Goal: Task Accomplishment & Management: Manage account settings

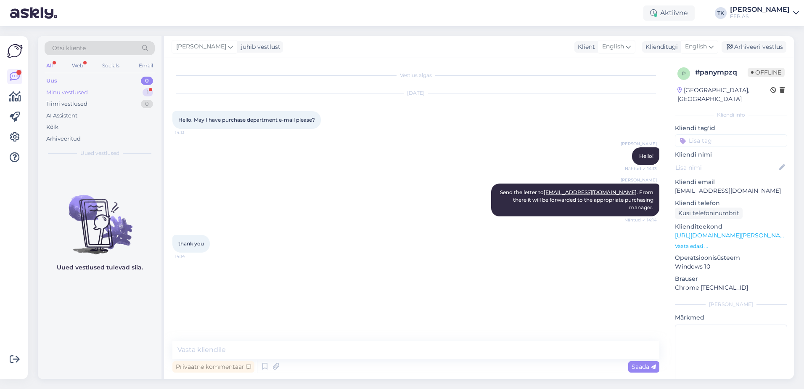
click at [99, 90] on div "Minu vestlused 1" at bounding box center [100, 93] width 110 height 12
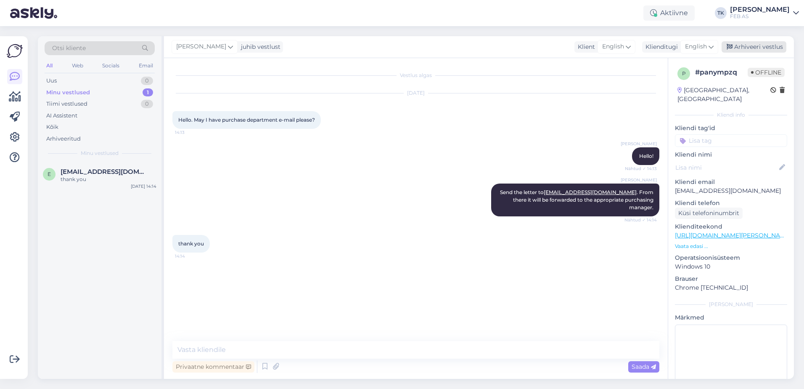
click at [773, 44] on div "Arhiveeri vestlus" at bounding box center [754, 46] width 65 height 11
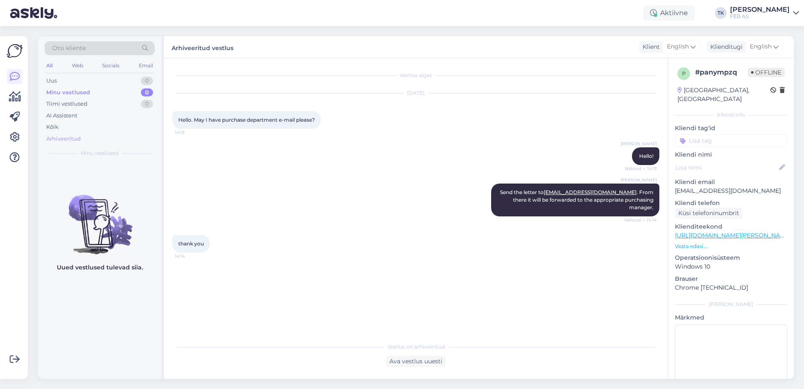
click at [62, 142] on div "Arhiveeritud" at bounding box center [63, 139] width 35 height 8
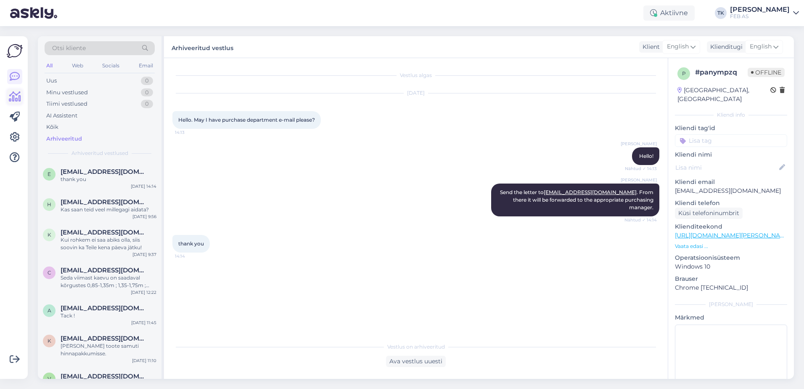
click at [16, 98] on icon at bounding box center [15, 97] width 12 height 10
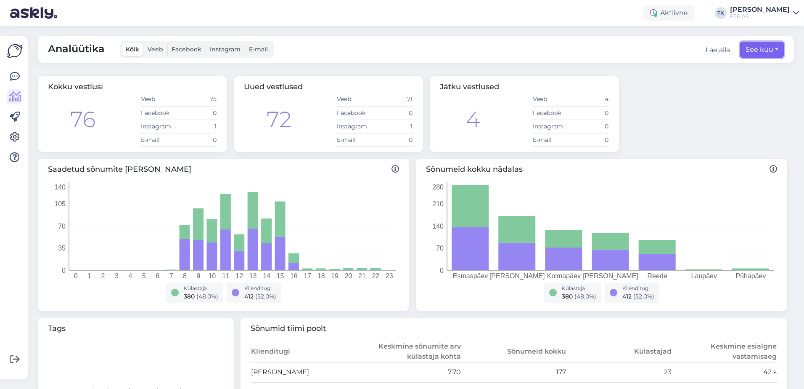
click at [747, 49] on button "See kuu" at bounding box center [763, 50] width 44 height 16
select select "7"
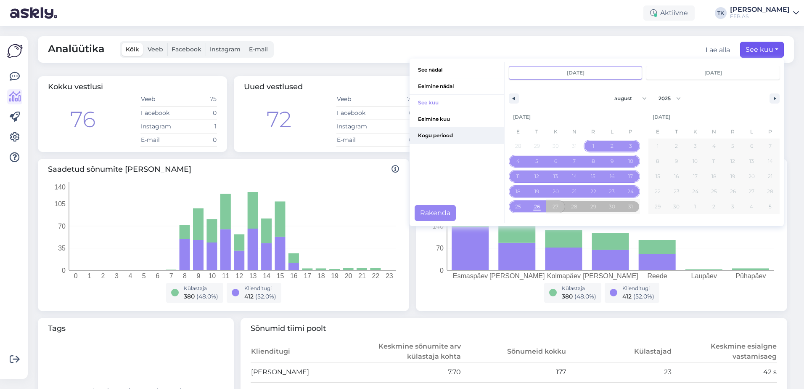
click at [446, 131] on span "Kogu periood" at bounding box center [457, 135] width 95 height 16
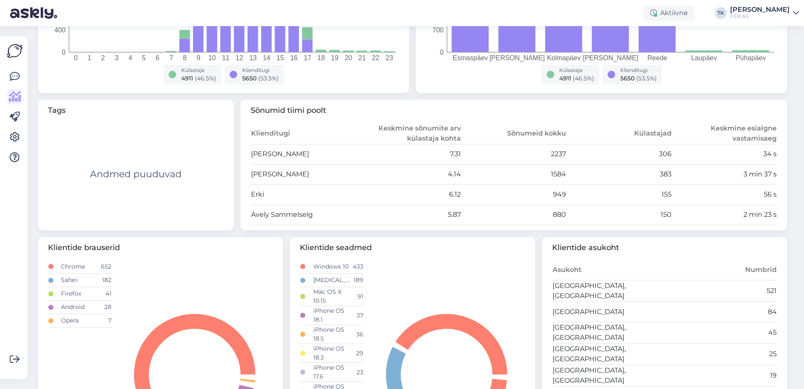
scroll to position [204, 0]
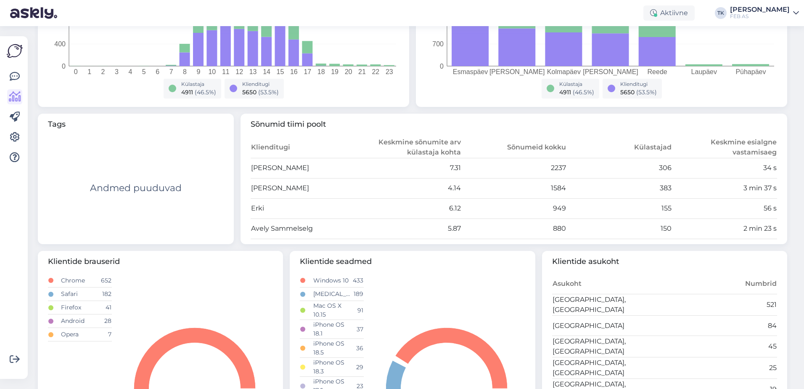
click at [780, 19] on div "FEB AS" at bounding box center [760, 16] width 60 height 7
click at [738, 75] on div "Logi välja" at bounding box center [725, 71] width 150 height 15
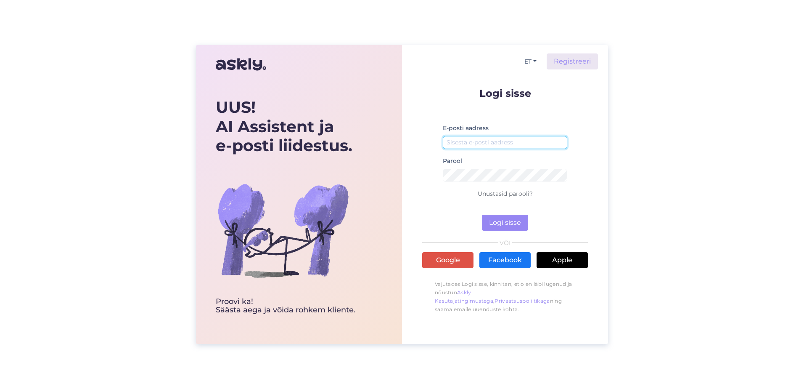
click at [500, 143] on input "email" at bounding box center [505, 142] width 125 height 13
type input "[EMAIL_ADDRESS][PERSON_NAME][DOMAIN_NAME]"
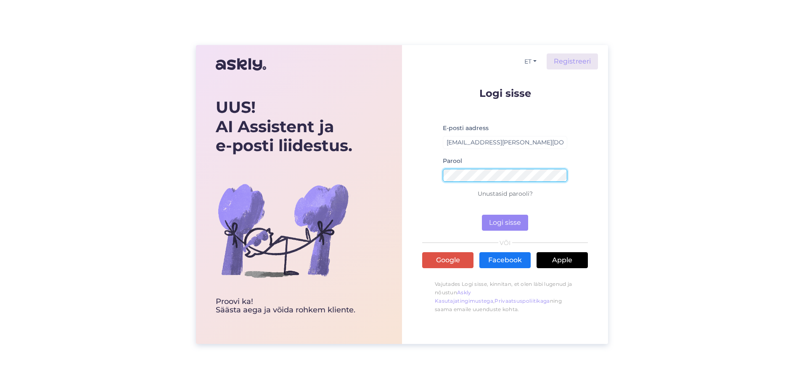
click at [482, 215] on button "Logi sisse" at bounding box center [505, 223] width 46 height 16
